Goal: Information Seeking & Learning: Learn about a topic

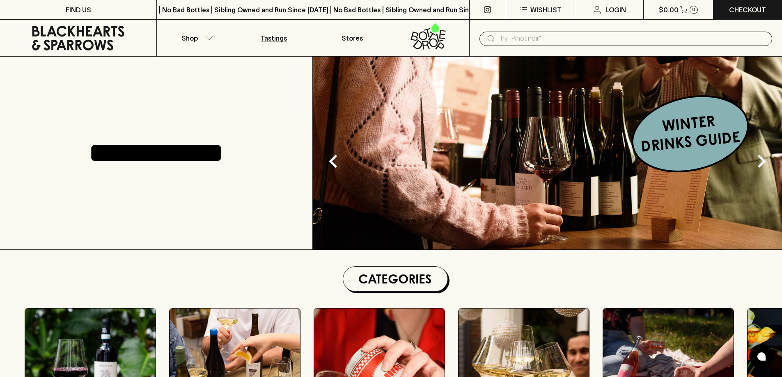
click at [273, 41] on p "Tastings" at bounding box center [274, 38] width 26 height 10
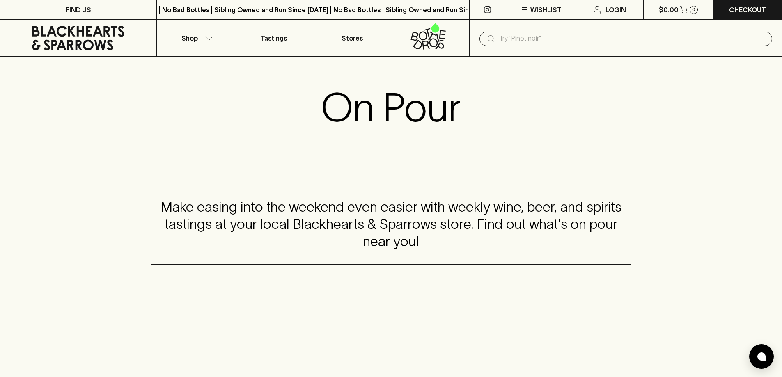
click at [484, 9] on icon at bounding box center [487, 9] width 7 height 7
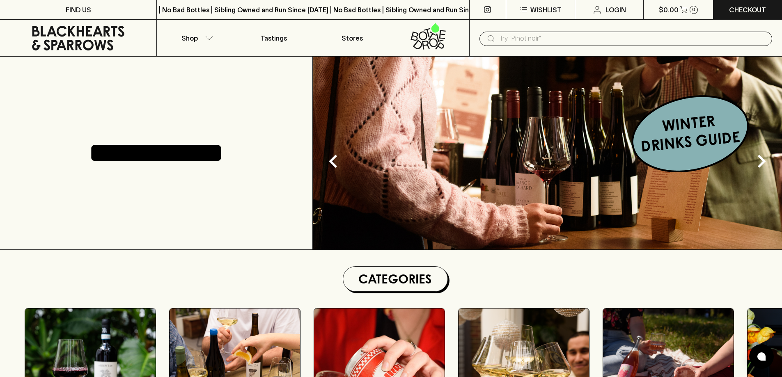
click at [56, 188] on div "**********" at bounding box center [156, 153] width 313 height 193
click at [676, 137] on img at bounding box center [547, 153] width 469 height 193
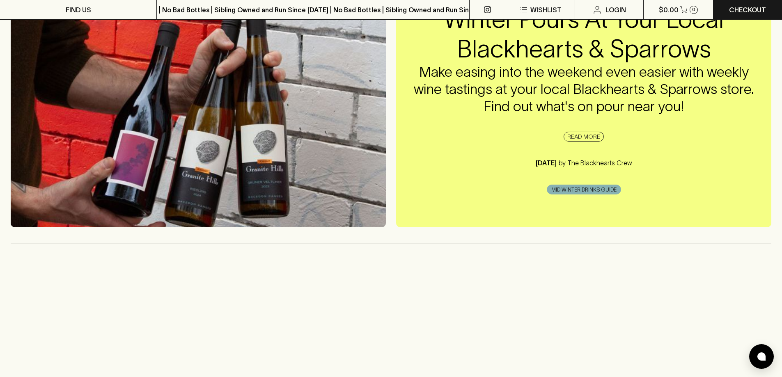
scroll to position [123, 0]
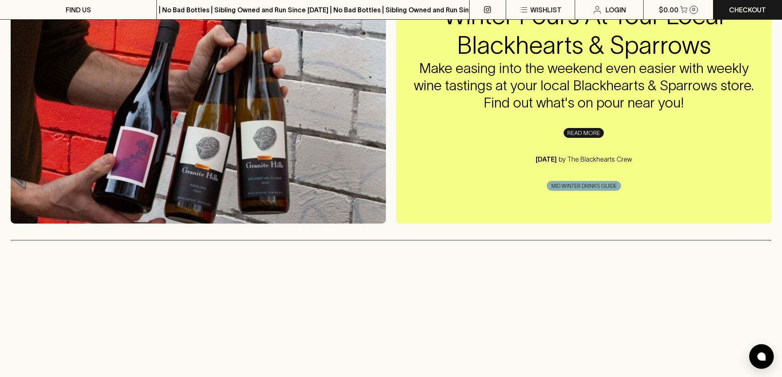
click at [586, 133] on link "READ MORE" at bounding box center [583, 133] width 40 height 10
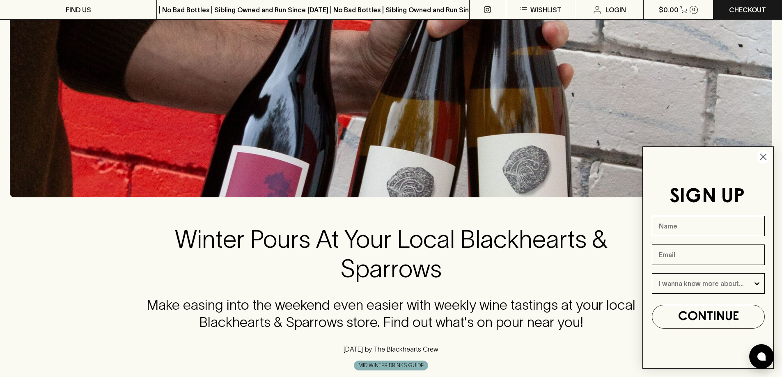
scroll to position [123, 0]
click at [760, 155] on circle "Close dialog" at bounding box center [763, 157] width 14 height 14
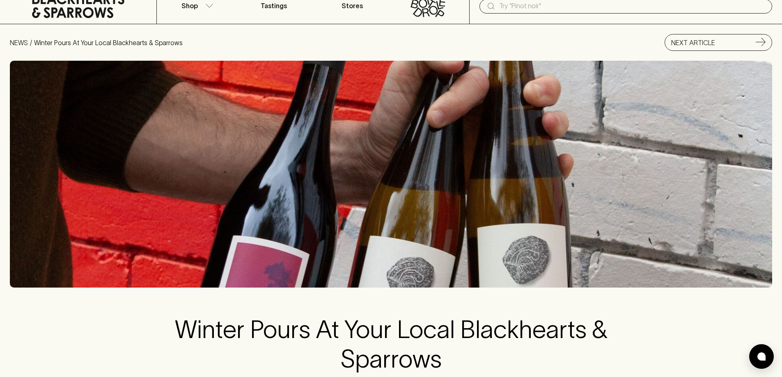
scroll to position [0, 0]
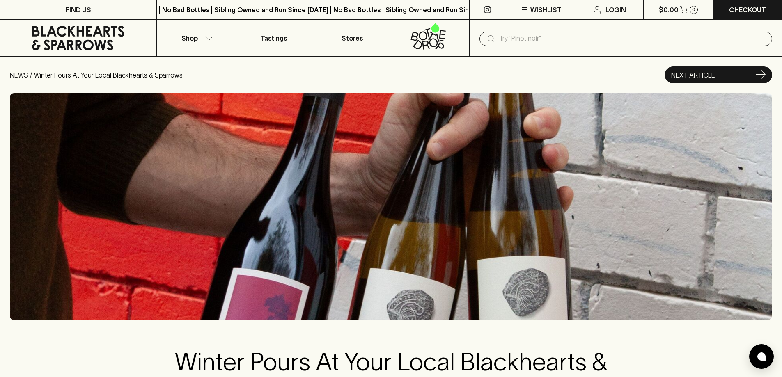
click at [709, 78] on p "NEXT ARTICLE" at bounding box center [693, 75] width 44 height 10
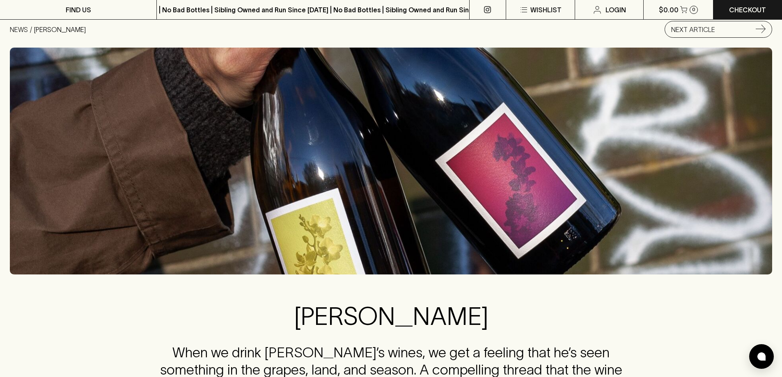
scroll to position [41, 0]
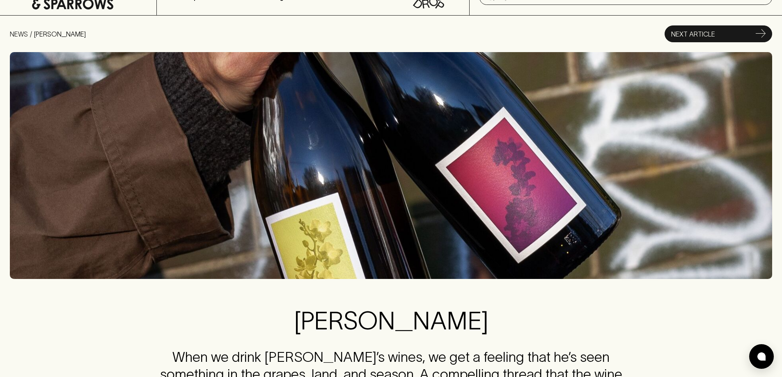
click at [753, 34] on div "NEXT ARTICLE" at bounding box center [718, 34] width 98 height 10
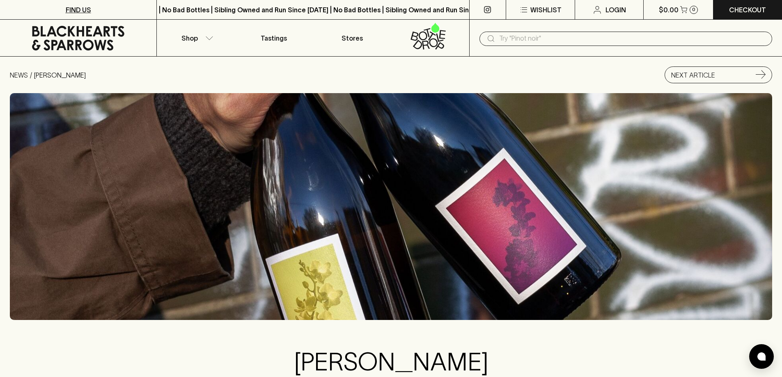
scroll to position [41, 0]
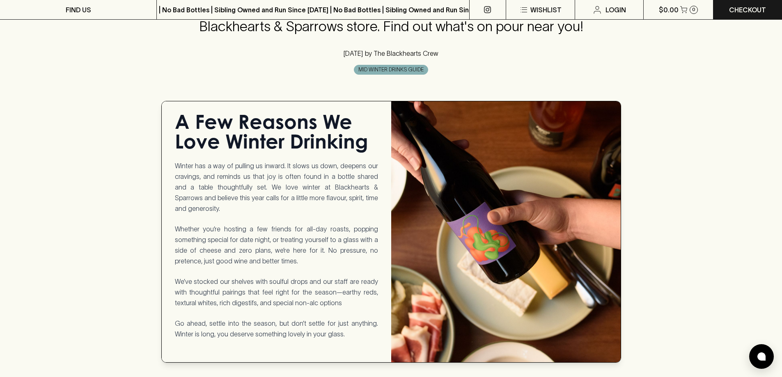
scroll to position [451, 0]
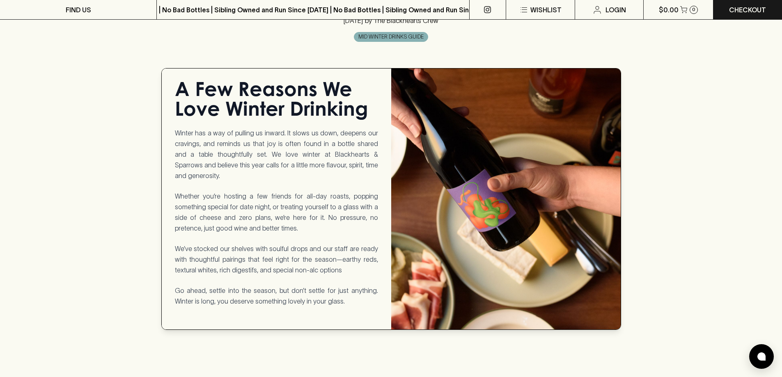
click at [261, 107] on h1 "A Few Reasons We Love Winter Drinking" at bounding box center [276, 101] width 203 height 39
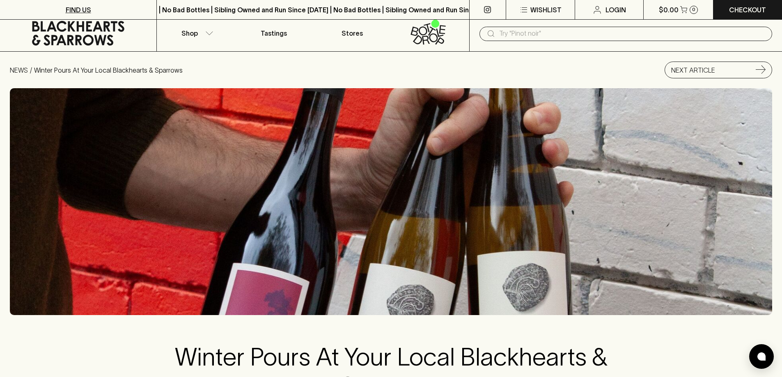
scroll to position [0, 0]
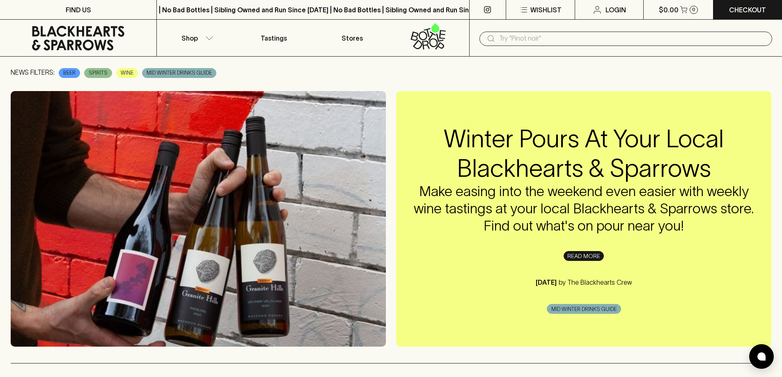
click at [585, 254] on link "READ MORE" at bounding box center [583, 256] width 40 height 10
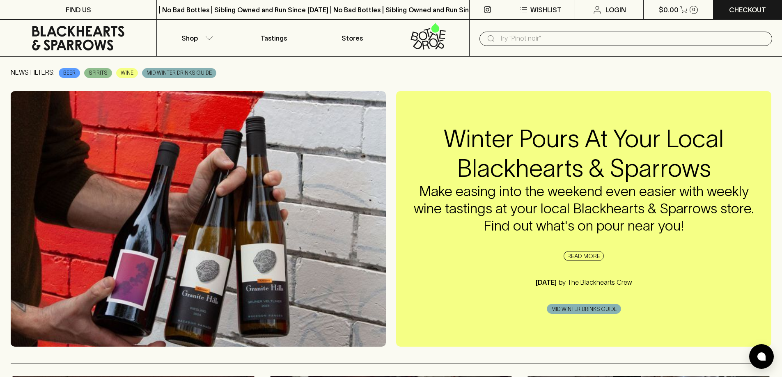
click at [98, 40] on icon at bounding box center [78, 38] width 144 height 25
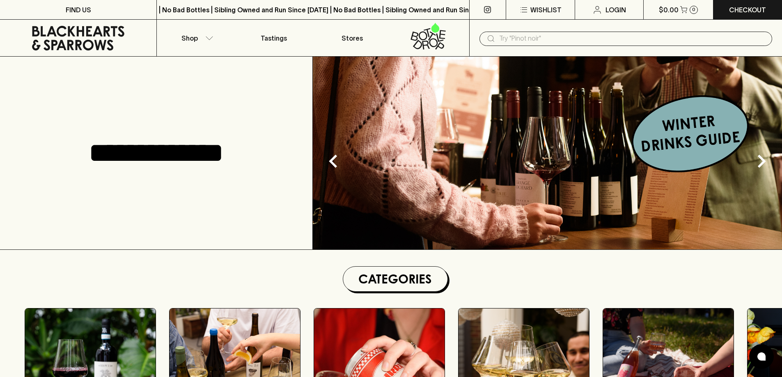
click at [670, 149] on img at bounding box center [547, 153] width 469 height 193
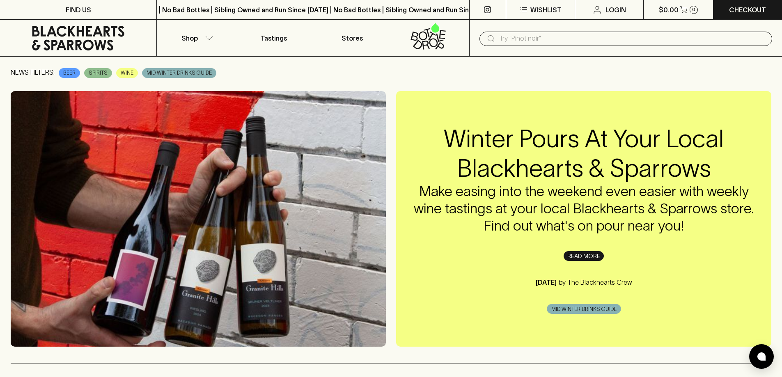
click at [592, 258] on link "READ MORE" at bounding box center [583, 256] width 40 height 10
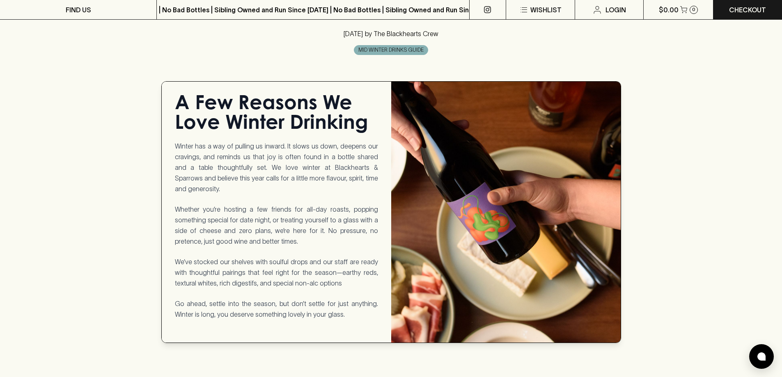
scroll to position [328, 0]
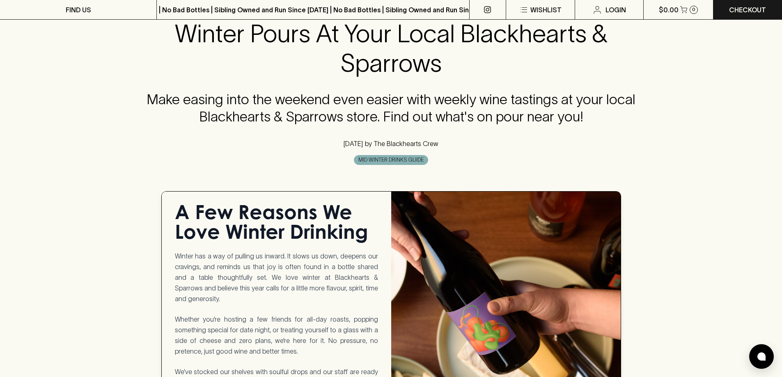
click at [349, 174] on div "Winter Pours At Your Local Blackhearts & Sparrows Make easing into the weekend …" at bounding box center [391, 85] width 762 height 186
click at [375, 167] on div "Winter Pours At Your Local Blackhearts & Sparrows Make easing into the weekend …" at bounding box center [391, 85] width 762 height 186
click at [393, 163] on span "MID WINTER DRINKS GUIDE" at bounding box center [390, 160] width 73 height 8
click at [395, 161] on span "MID WINTER DRINKS GUIDE" at bounding box center [390, 160] width 73 height 8
click at [396, 158] on span "MID WINTER DRINKS GUIDE" at bounding box center [390, 160] width 73 height 8
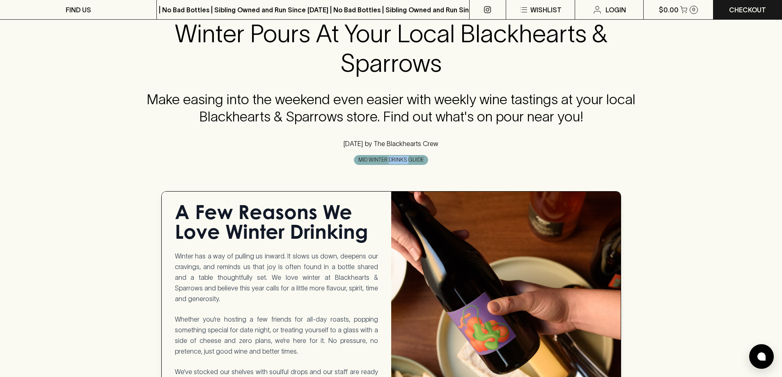
click at [396, 158] on span "MID WINTER DRINKS GUIDE" at bounding box center [390, 160] width 73 height 8
click at [440, 161] on div "MID WINTER DRINKS GUIDE" at bounding box center [391, 160] width 501 height 10
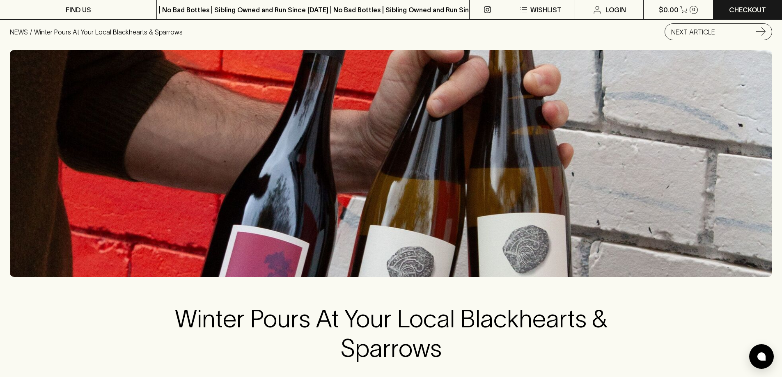
scroll to position [0, 0]
